Goal: Navigation & Orientation: Find specific page/section

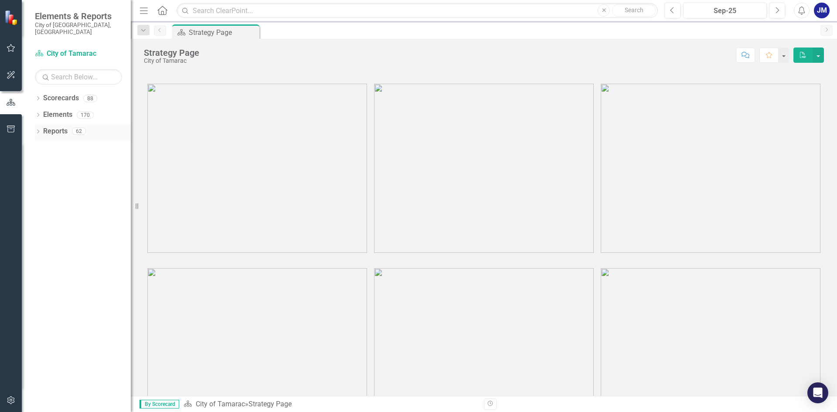
click at [40, 130] on icon "Dropdown" at bounding box center [38, 132] width 6 height 5
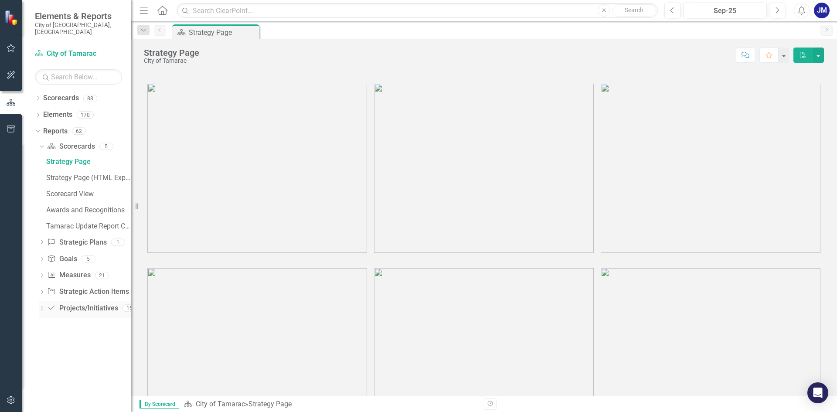
click at [41, 307] on icon "Dropdown" at bounding box center [42, 309] width 6 height 5
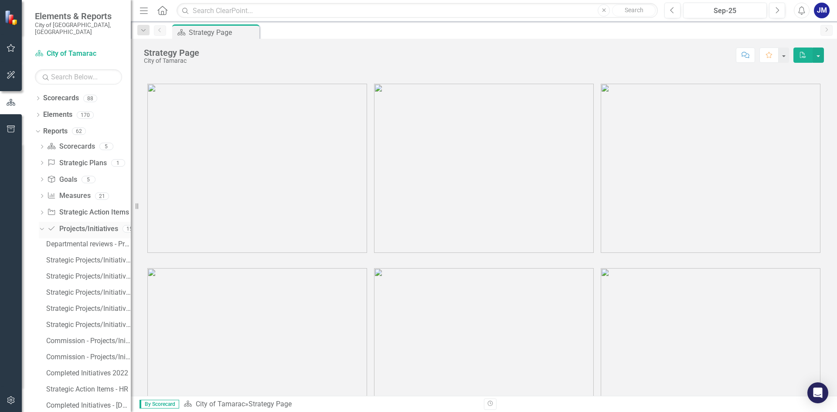
click at [39, 225] on icon "Dropdown" at bounding box center [40, 228] width 5 height 6
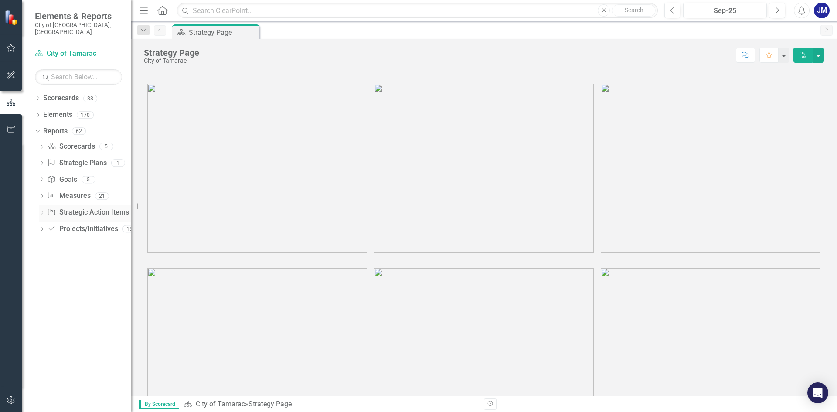
click at [40, 211] on icon "Dropdown" at bounding box center [42, 213] width 6 height 5
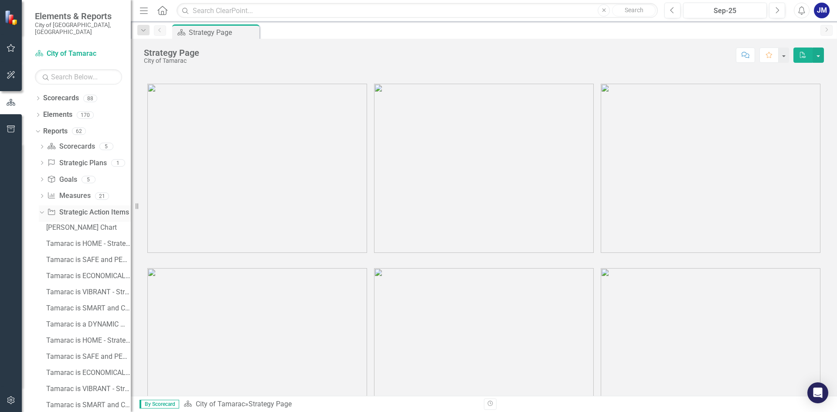
click at [43, 209] on icon "Dropdown" at bounding box center [40, 212] width 5 height 6
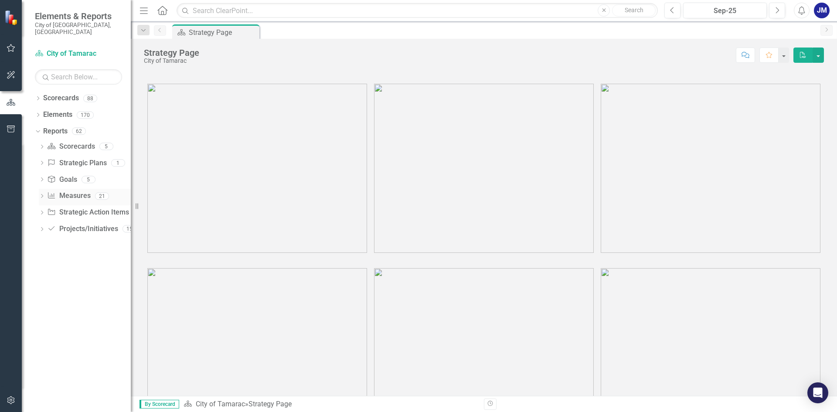
click at [44, 194] on icon "Dropdown" at bounding box center [42, 196] width 6 height 5
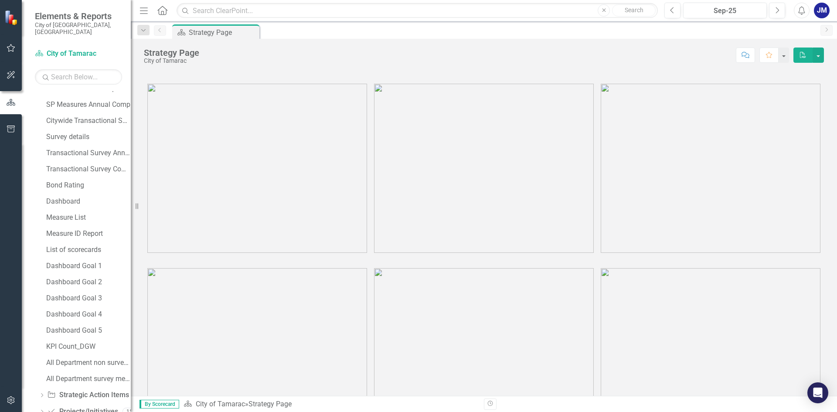
scroll to position [170, 0]
click at [41, 389] on div "Dropdown Project/Initiative Projects/Initiatives 15" at bounding box center [85, 397] width 92 height 17
click at [41, 395] on icon "Dropdown" at bounding box center [42, 397] width 6 height 5
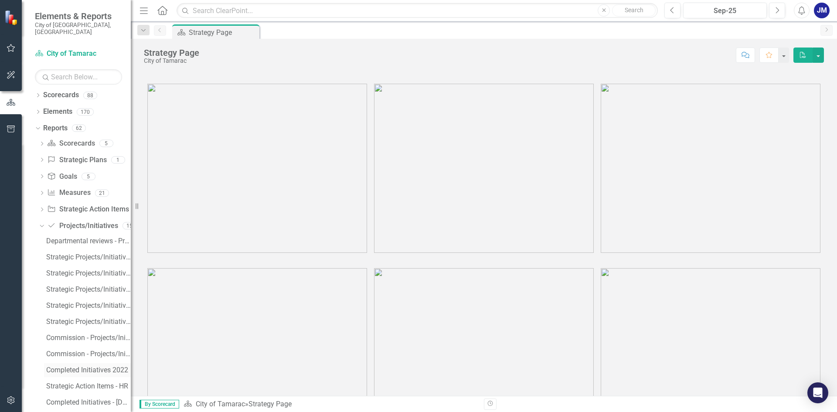
scroll to position [0, 0]
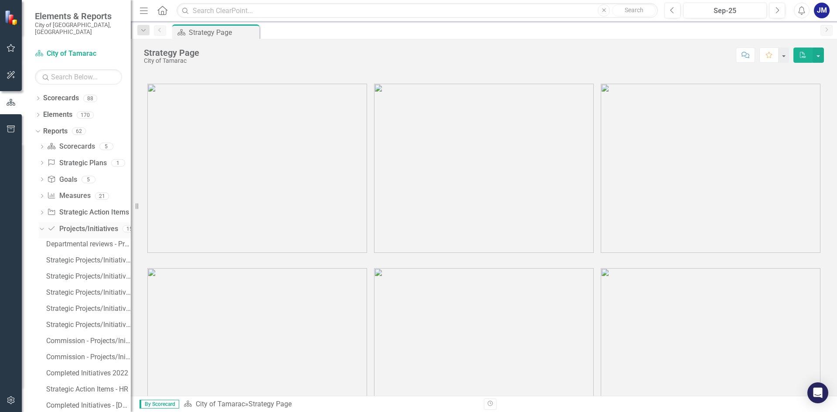
click at [41, 225] on icon "Dropdown" at bounding box center [40, 228] width 5 height 6
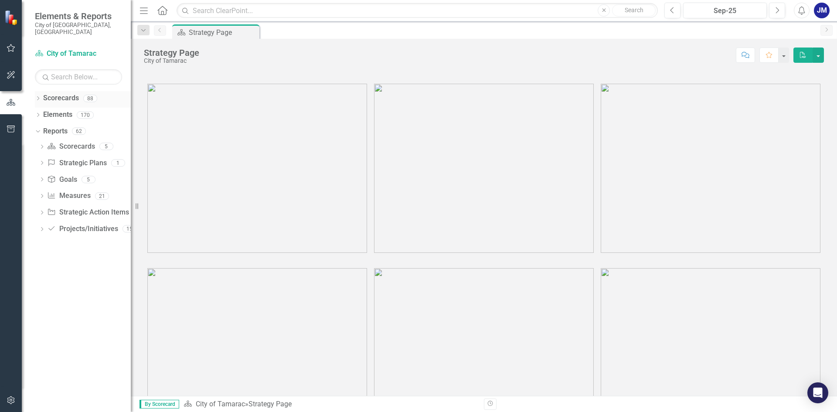
click at [40, 97] on icon "Dropdown" at bounding box center [38, 99] width 6 height 5
click at [41, 112] on icon "Dropdown" at bounding box center [42, 114] width 7 height 5
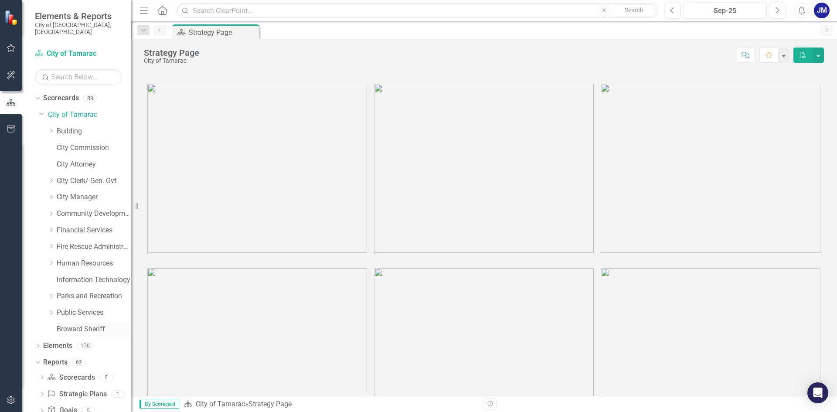
click at [61, 324] on link "Broward Sheriff" at bounding box center [94, 329] width 74 height 10
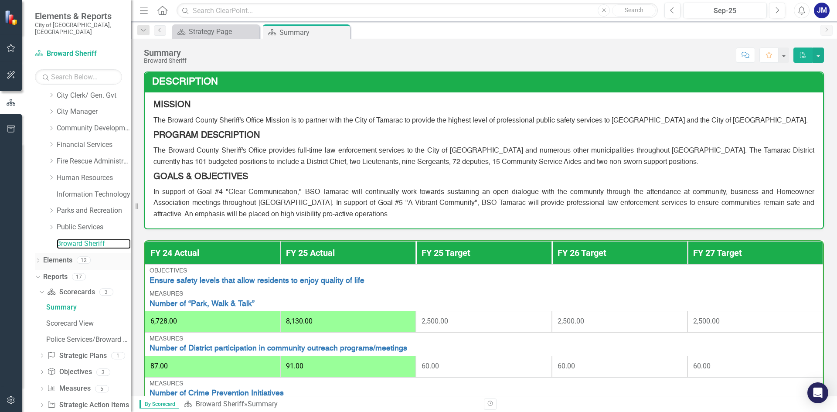
scroll to position [87, 0]
click at [40, 257] on icon "Dropdown" at bounding box center [38, 259] width 6 height 5
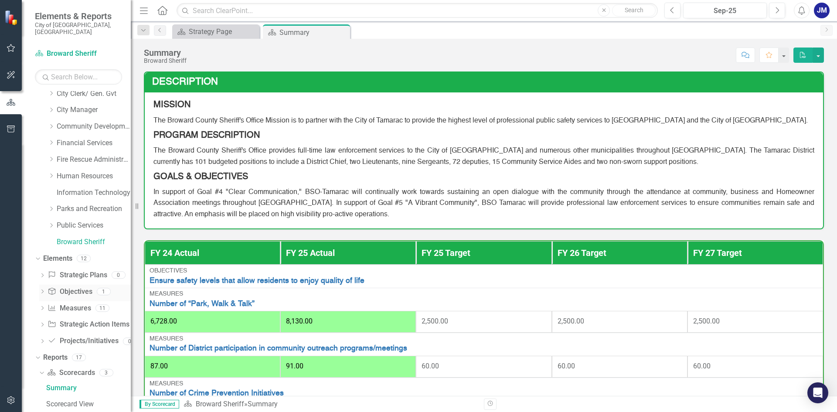
scroll to position [131, 0]
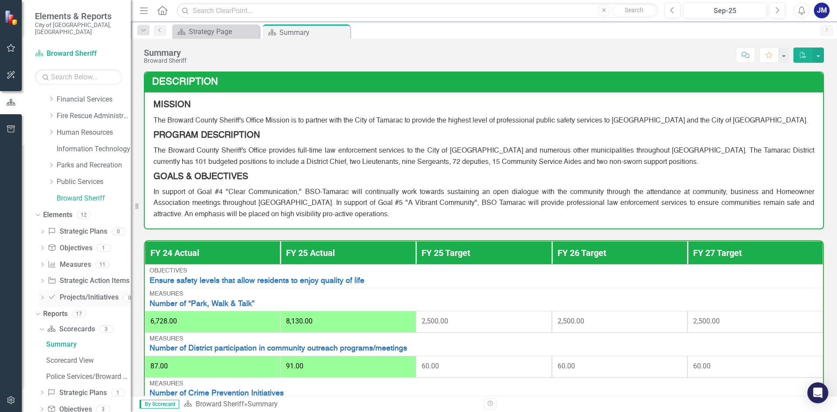
click at [75, 292] on link "Project/Initiative Projects/Initiatives" at bounding box center [83, 297] width 71 height 10
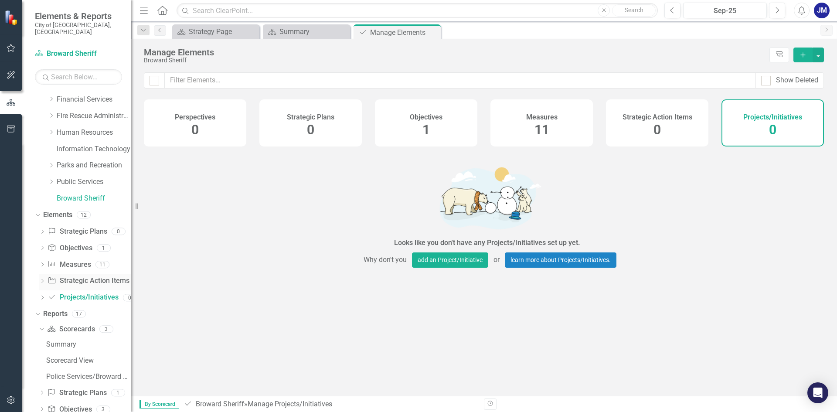
click at [80, 276] on link "Strategic Action Item Strategic Action Items" at bounding box center [88, 281] width 81 height 10
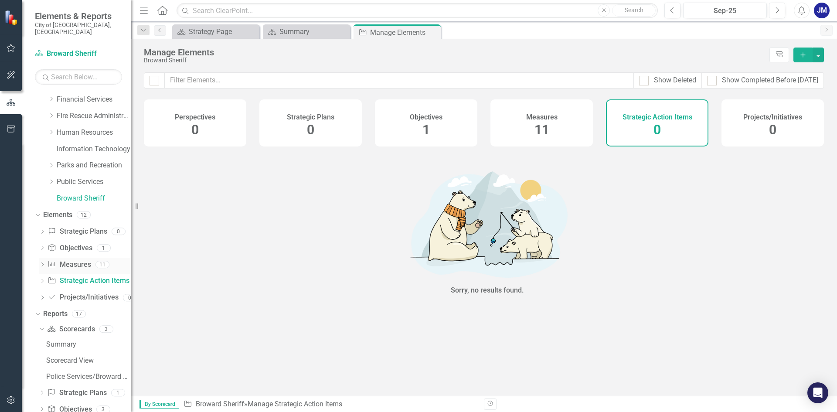
click at [74, 260] on link "Measure Measures" at bounding box center [69, 265] width 43 height 10
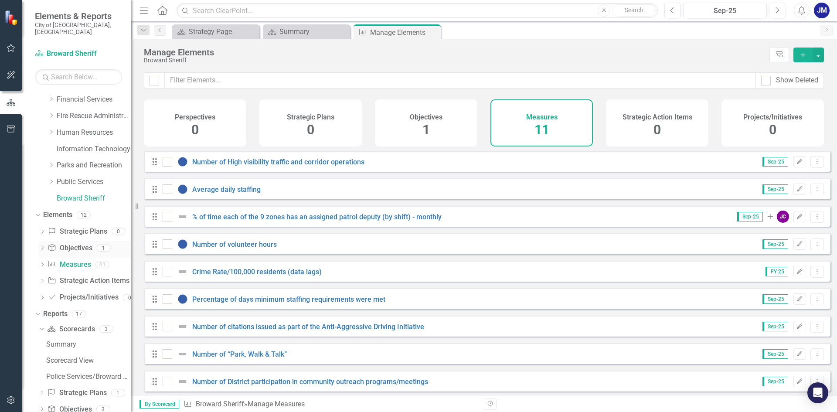
click at [69, 243] on link "Objective Objectives" at bounding box center [70, 248] width 44 height 10
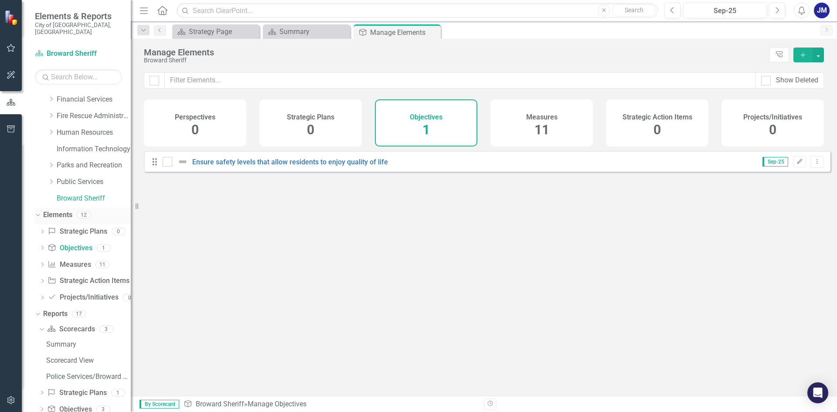
click at [38, 214] on icon at bounding box center [38, 215] width 4 height 2
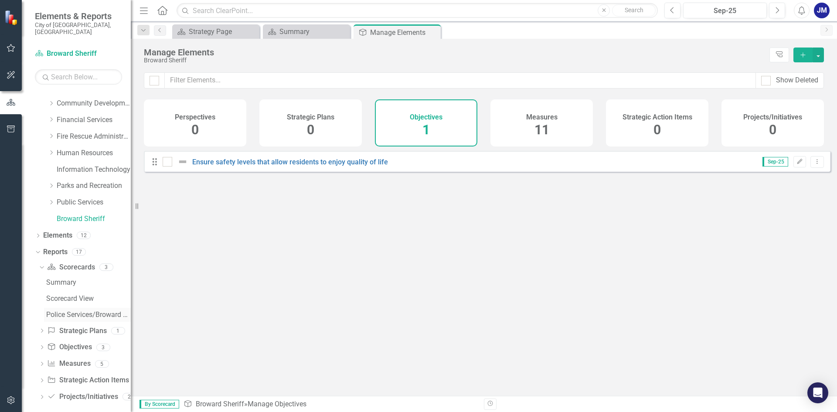
click at [68, 311] on div "Police Services/Broward Sheriff's Office (4120)" at bounding box center [88, 315] width 85 height 8
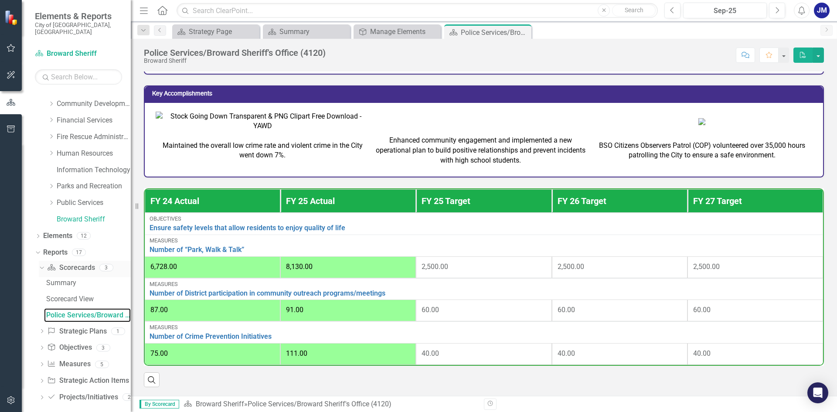
scroll to position [110, 0]
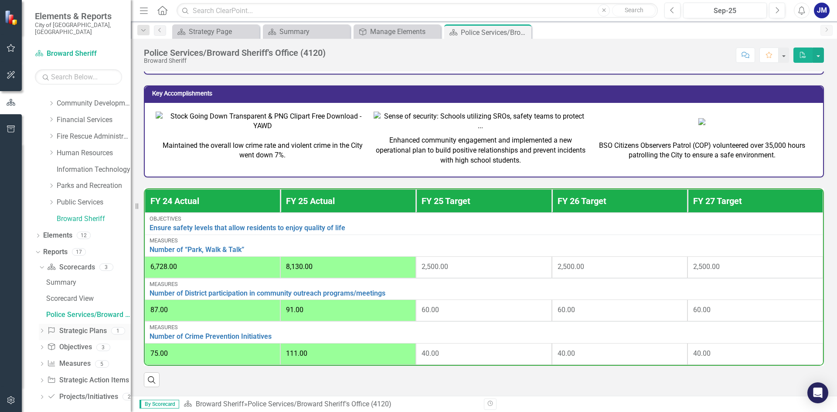
click at [44, 329] on icon "Dropdown" at bounding box center [42, 331] width 6 height 5
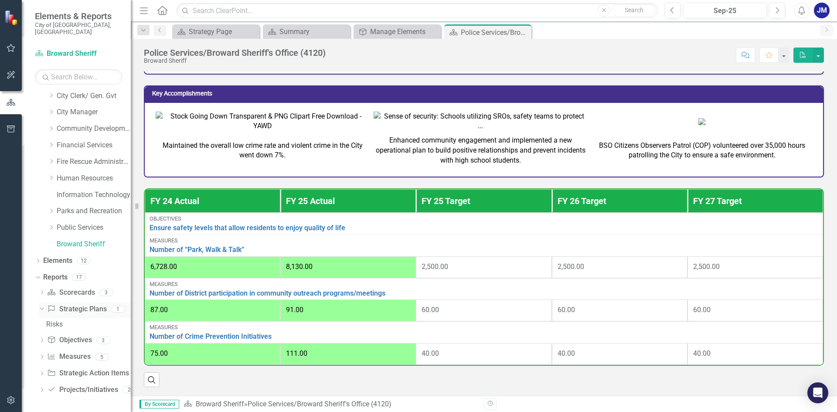
scroll to position [78, 0]
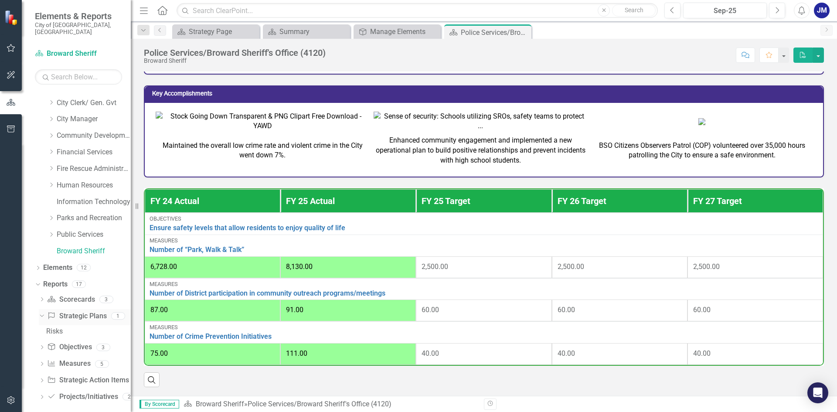
click at [39, 312] on icon "Dropdown" at bounding box center [40, 315] width 5 height 6
click at [43, 345] on icon at bounding box center [42, 347] width 2 height 4
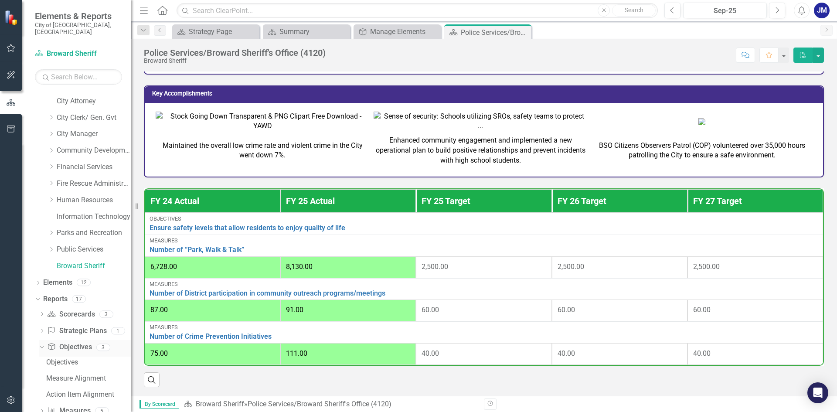
scroll to position [110, 0]
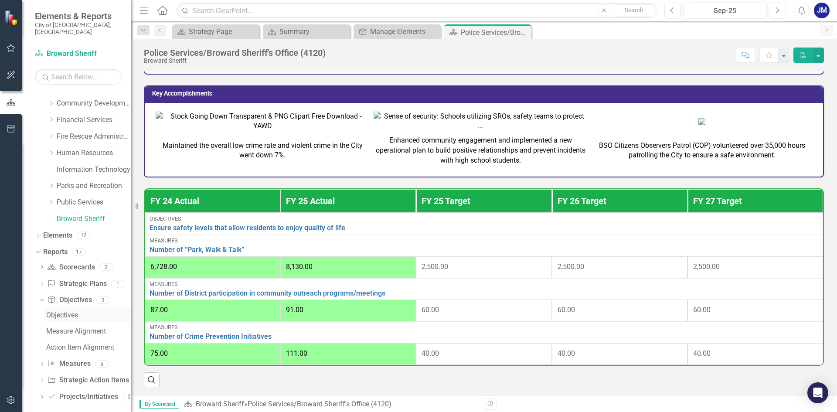
click at [56, 311] on div "Objectives" at bounding box center [88, 315] width 85 height 8
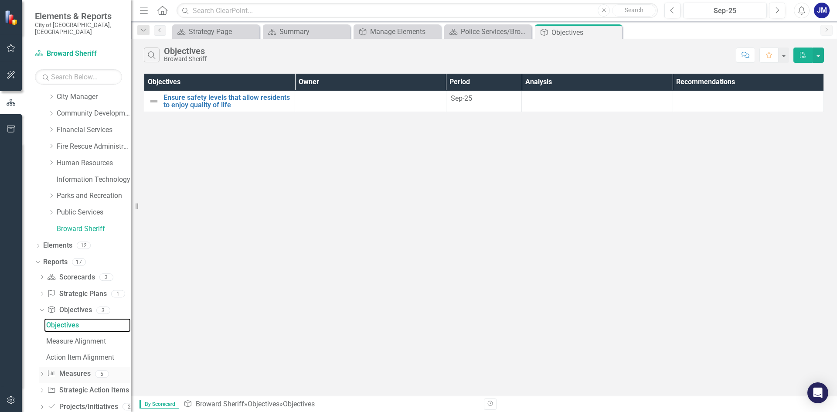
scroll to position [110, 0]
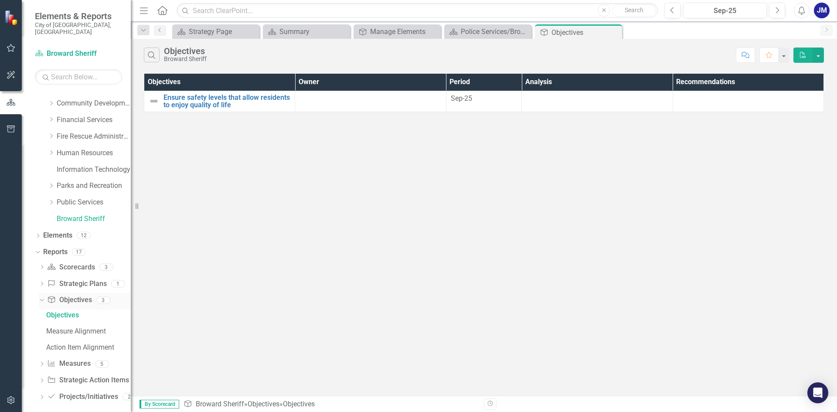
click at [41, 297] on icon "Dropdown" at bounding box center [40, 300] width 5 height 6
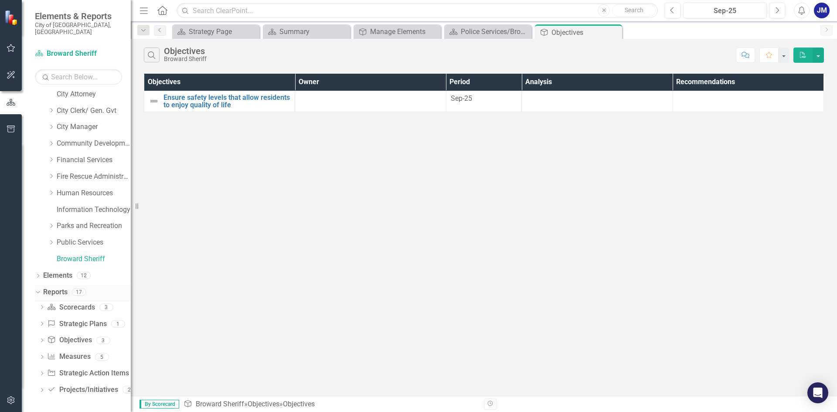
scroll to position [63, 0]
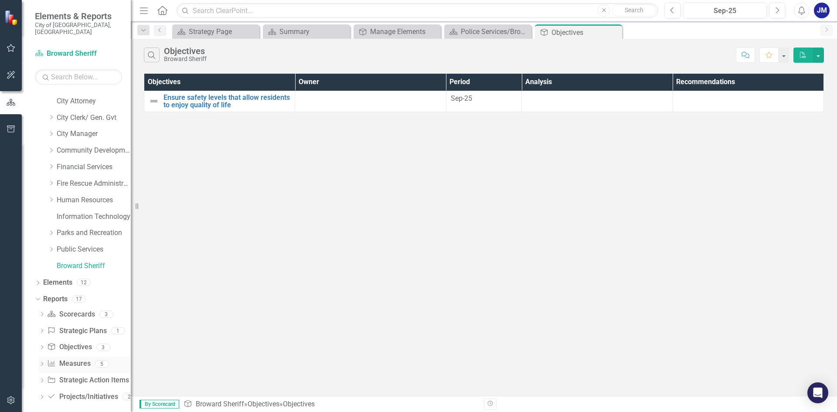
click at [42, 362] on icon "Dropdown" at bounding box center [42, 364] width 6 height 5
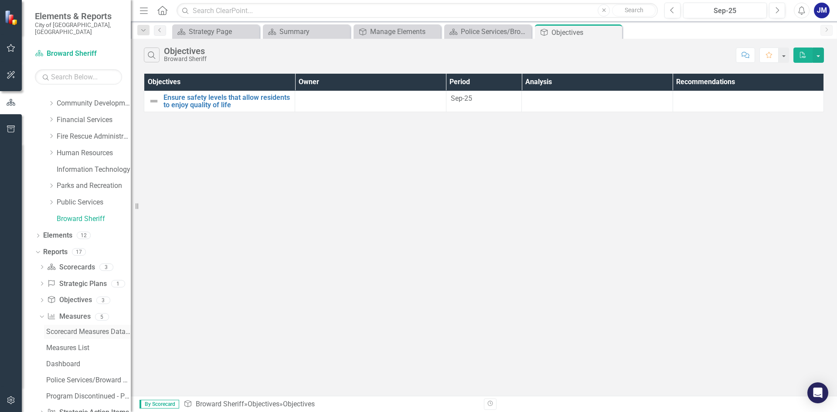
click at [70, 328] on div "Scorecard Measures Data (FY To Date)" at bounding box center [88, 332] width 85 height 8
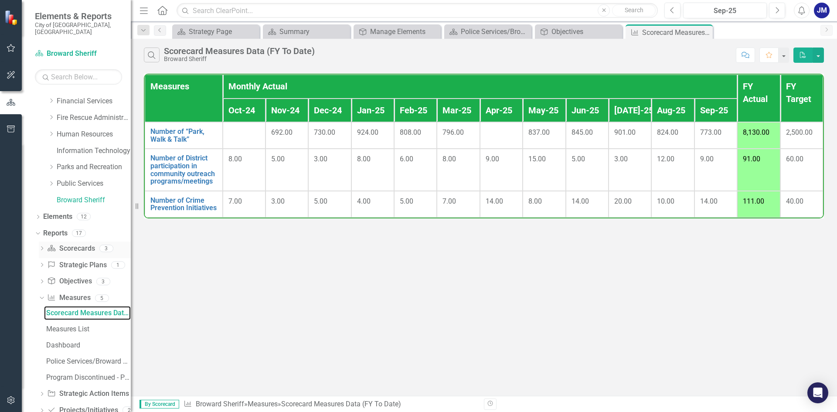
scroll to position [143, 0]
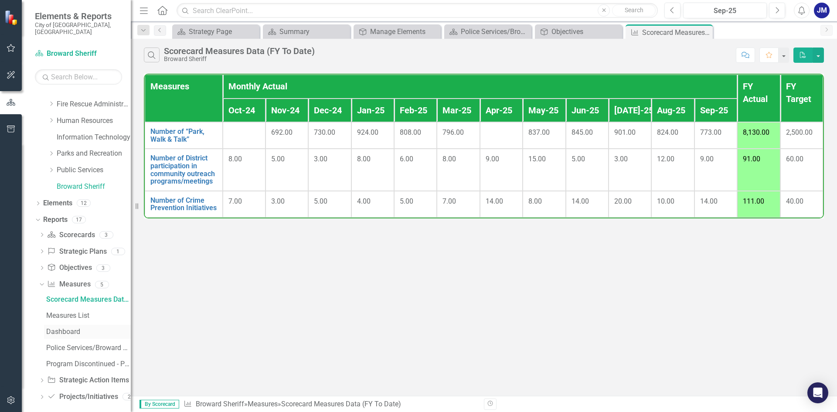
click at [61, 328] on div "Dashboard" at bounding box center [88, 332] width 85 height 8
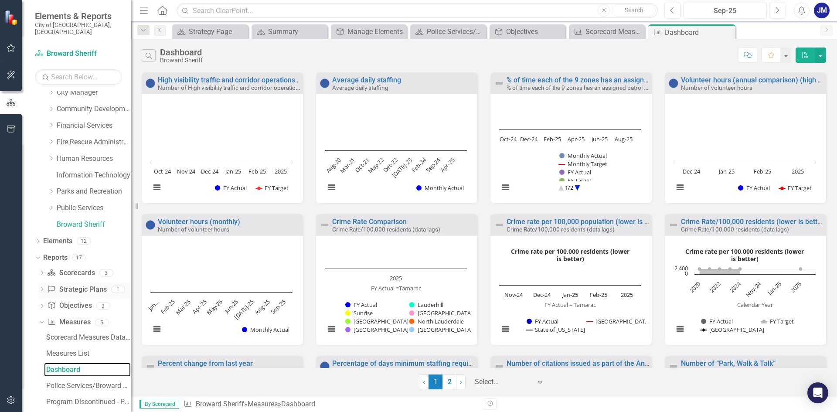
scroll to position [143, 0]
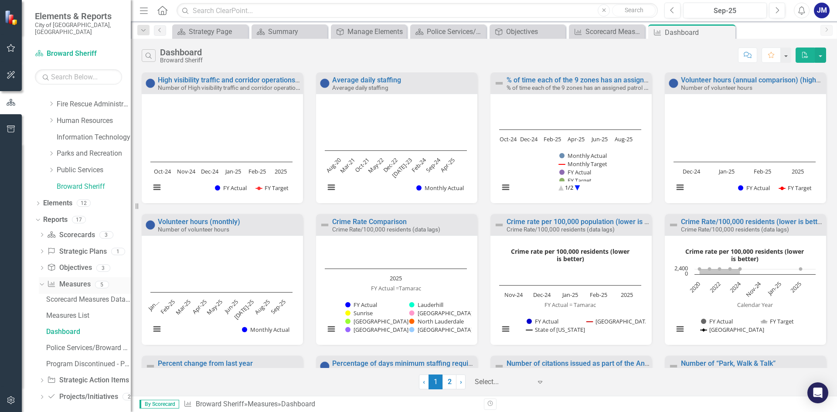
click at [43, 281] on icon "Dropdown" at bounding box center [40, 284] width 5 height 6
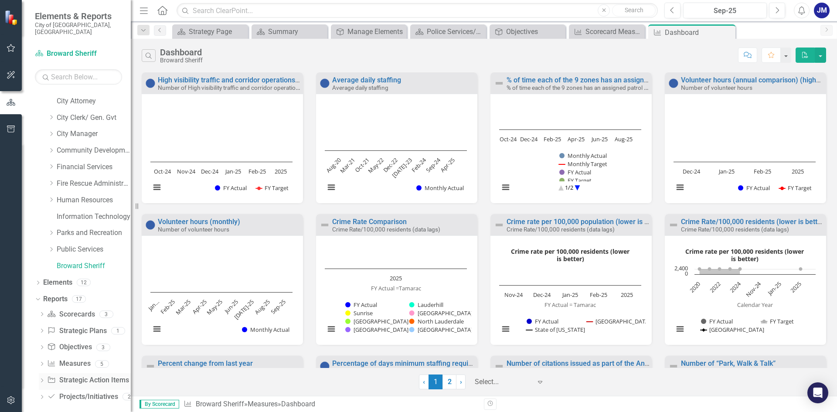
click at [40, 379] on icon "Dropdown" at bounding box center [42, 381] width 6 height 5
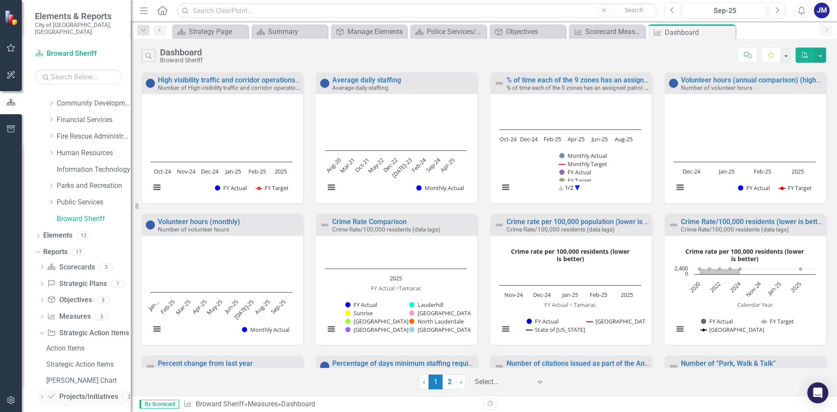
click at [44, 390] on div "Dropdown Project/Initiative Projects/Initiatives 2" at bounding box center [85, 398] width 92 height 17
click at [42, 395] on icon "Dropdown" at bounding box center [42, 397] width 6 height 5
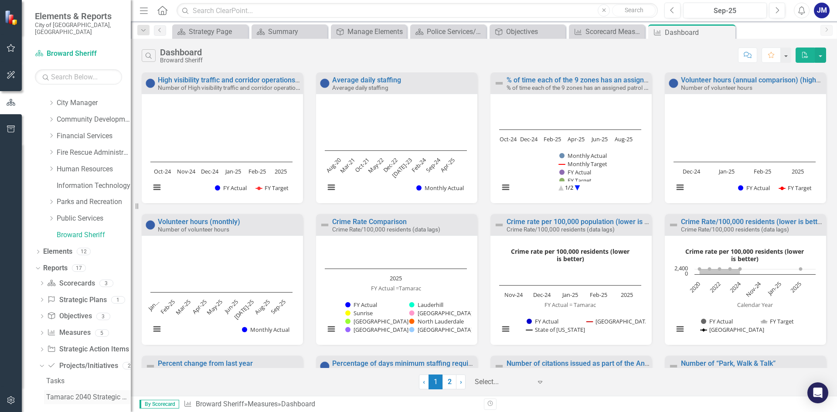
click at [68, 393] on div "Tamarac 2040 Strategic Plan - Departmental Action Plan" at bounding box center [88, 397] width 85 height 8
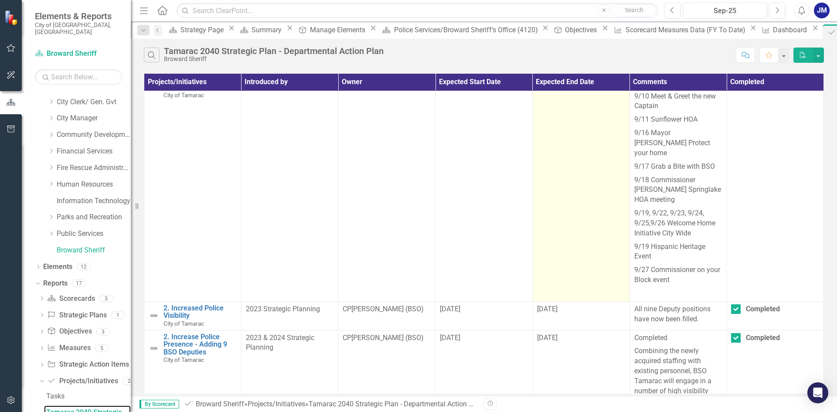
scroll to position [218, 0]
